Goal: Ask a question

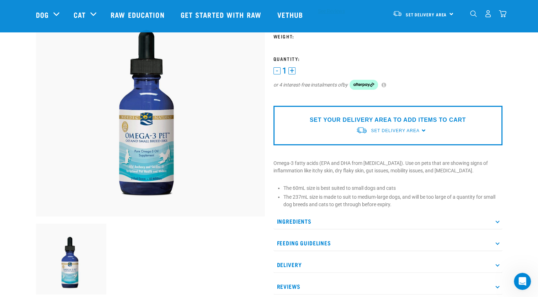
scroll to position [66, 0]
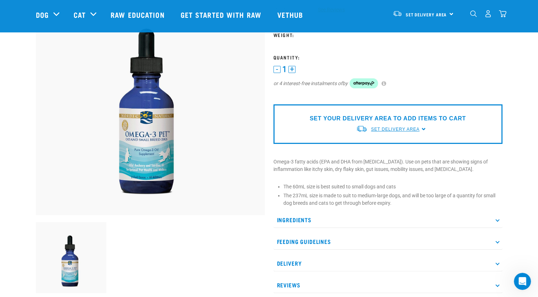
click at [391, 129] on span "Set Delivery Area" at bounding box center [395, 129] width 48 height 5
click at [373, 143] on link "[GEOGRAPHIC_DATA]" at bounding box center [391, 146] width 71 height 12
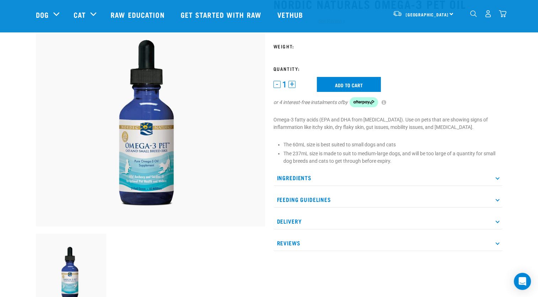
scroll to position [55, 0]
click at [336, 82] on input "Add to cart" at bounding box center [349, 84] width 64 height 15
click at [301, 48] on h3 "Weight:" at bounding box center [388, 45] width 229 height 5
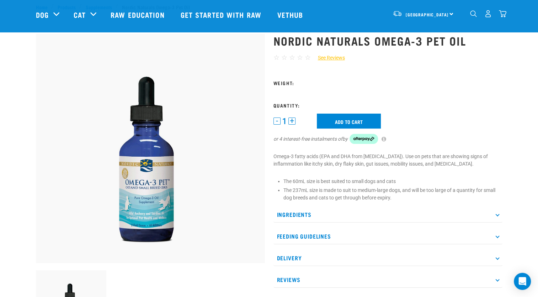
scroll to position [12, 0]
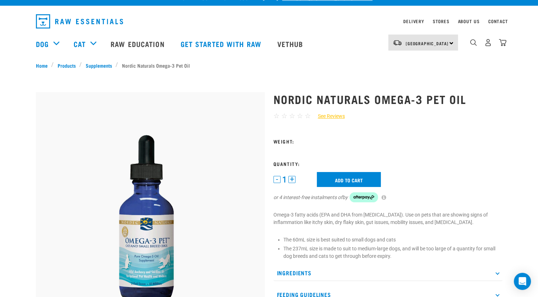
click at [300, 140] on h3 "Weight:" at bounding box center [388, 140] width 229 height 5
click at [286, 137] on div "Nordic Naturals Omega-3 Pet Oil ☆ ☆ ☆ ☆ ☆ See Reviews" at bounding box center [388, 244] width 238 height 322
click at [289, 161] on h3 "Quantity:" at bounding box center [388, 163] width 229 height 5
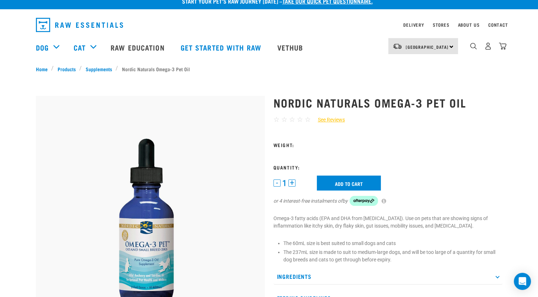
scroll to position [9, 0]
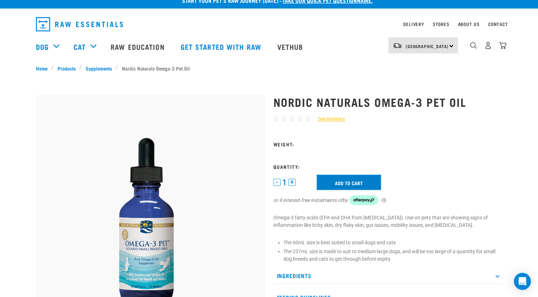
click at [330, 181] on input "Add to cart" at bounding box center [349, 182] width 64 height 15
click at [496, 25] on link "Contact" at bounding box center [499, 24] width 20 height 2
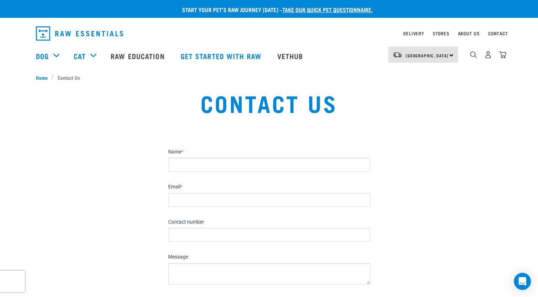
click at [202, 164] on input "Name *" at bounding box center [269, 165] width 202 height 14
type input "[PERSON_NAME]"
click at [184, 204] on input "Email *" at bounding box center [269, 200] width 202 height 14
type input "[EMAIL_ADDRESS][DOMAIN_NAME]"
click at [180, 268] on textarea "Message" at bounding box center [269, 273] width 202 height 21
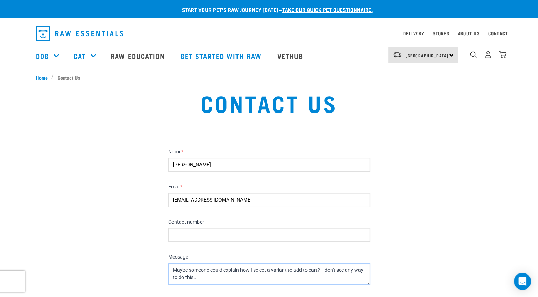
paste textarea
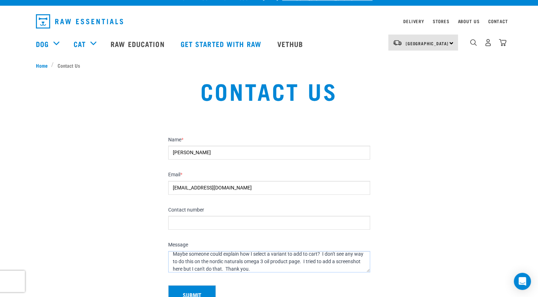
scroll to position [11, 0]
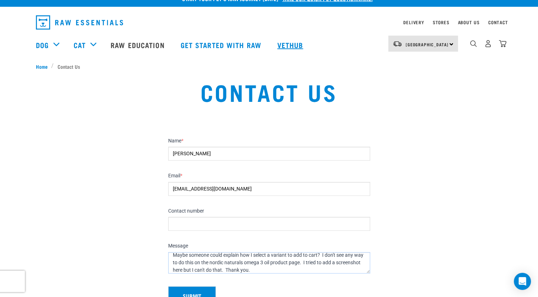
type textarea "Maybe someone could explain how I select a variant to add to cart? I don't see …"
click at [295, 44] on link "Vethub" at bounding box center [291, 45] width 42 height 28
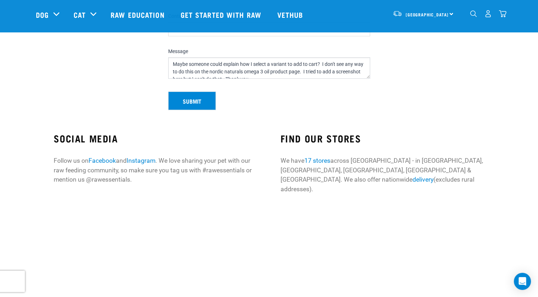
scroll to position [166, 0]
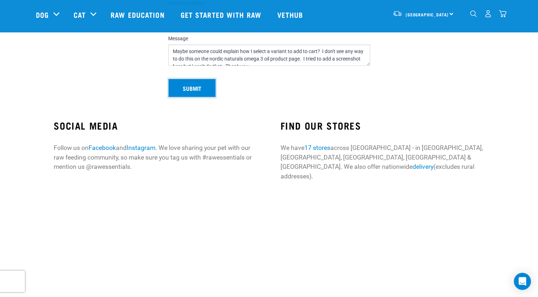
click at [177, 89] on button "Submit" at bounding box center [192, 88] width 48 height 19
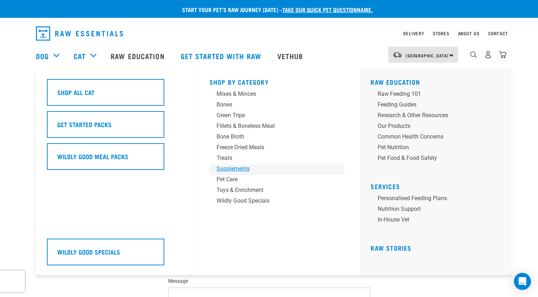
click at [227, 167] on div "Supplements" at bounding box center [272, 168] width 111 height 9
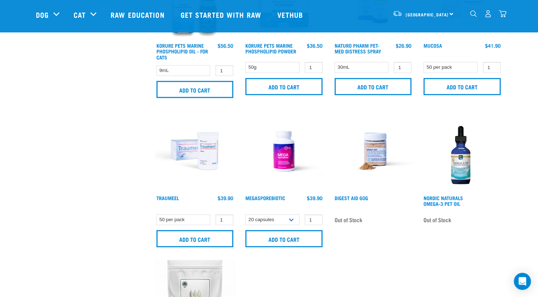
scroll to position [402, 0]
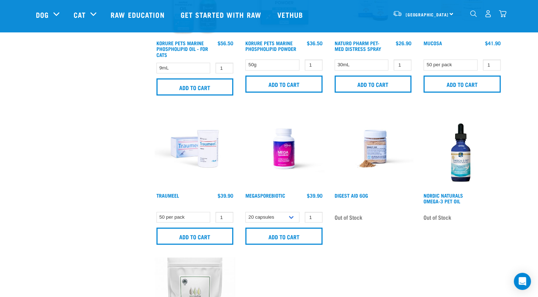
click at [461, 152] on img at bounding box center [462, 148] width 81 height 81
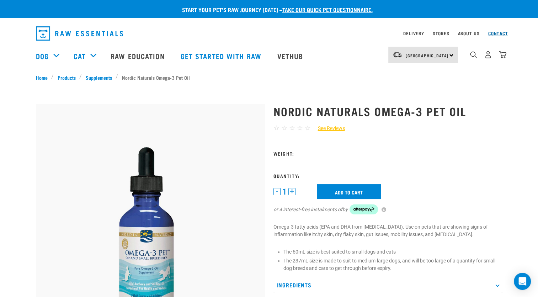
click at [494, 33] on link "Contact" at bounding box center [499, 33] width 20 height 2
